Goal: Transaction & Acquisition: Purchase product/service

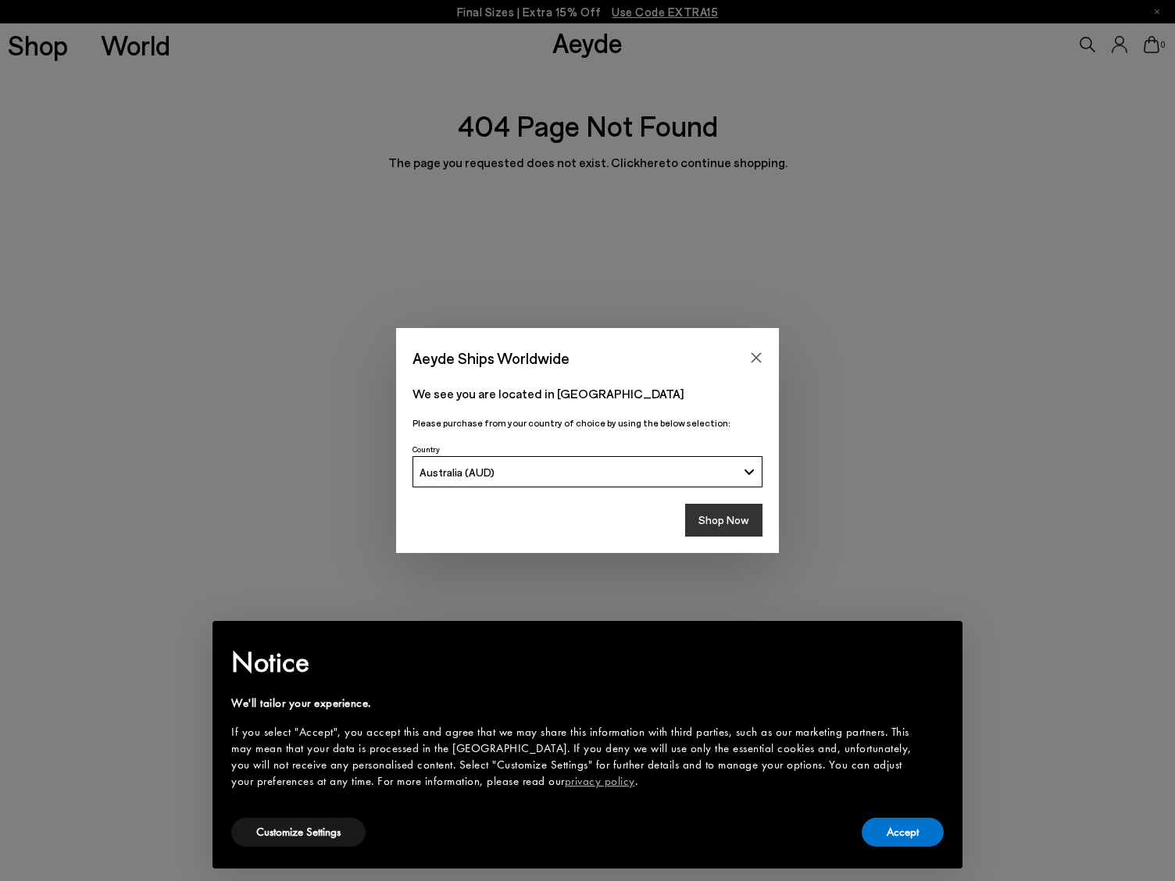
click at [745, 515] on button "Shop Now" at bounding box center [723, 520] width 77 height 33
